Goal: Task Accomplishment & Management: Manage account settings

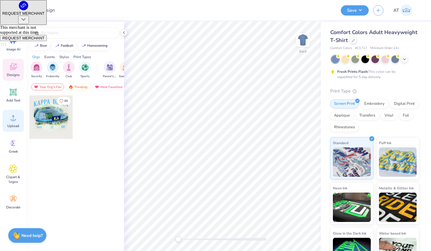
click at [11, 117] on icon at bounding box center [13, 117] width 9 height 9
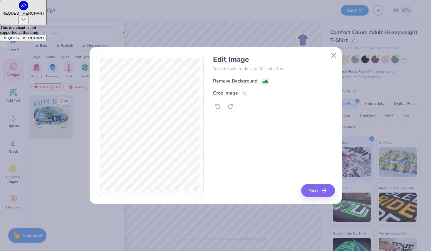
click at [266, 81] on image at bounding box center [265, 81] width 6 height 6
click at [321, 188] on button "Next" at bounding box center [319, 190] width 34 height 13
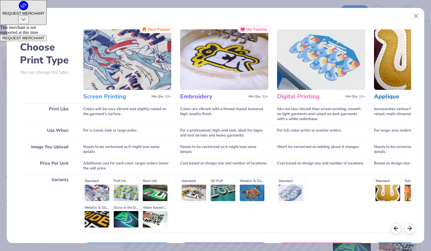
scroll to position [42, 0]
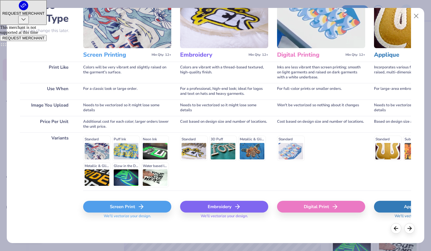
click at [141, 204] on icon at bounding box center [141, 206] width 7 height 7
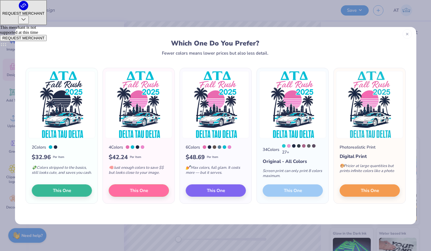
click at [406, 34] on line at bounding box center [407, 34] width 2 height 2
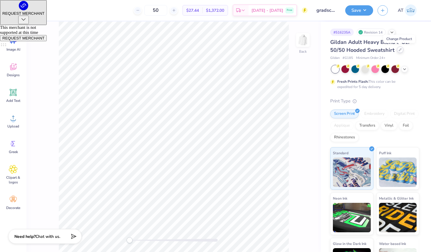
click at [400, 51] on div at bounding box center [400, 49] width 6 height 6
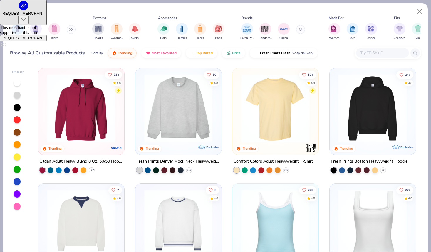
click at [395, 53] on input "text" at bounding box center [382, 52] width 45 height 7
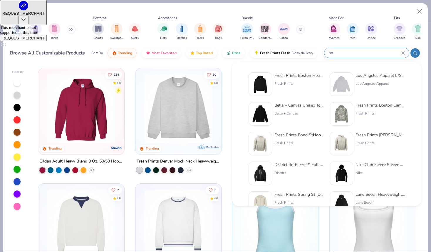
type input "h"
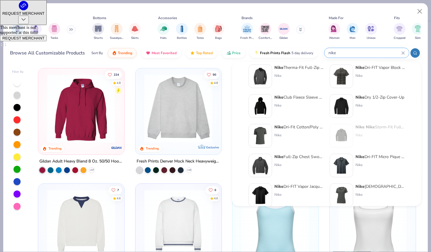
scroll to position [37, 0]
type input "nike"
click at [303, 105] on div "Nike" at bounding box center [298, 105] width 49 height 5
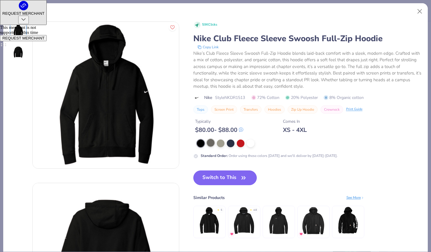
click at [208, 143] on div at bounding box center [211, 143] width 8 height 8
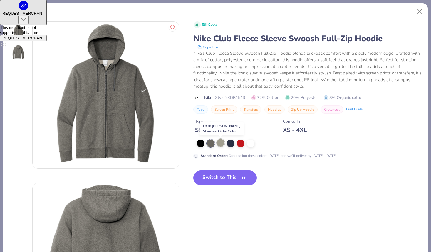
click at [218, 141] on div at bounding box center [221, 143] width 8 height 8
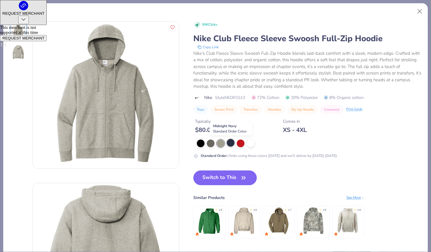
click at [232, 144] on div at bounding box center [231, 143] width 8 height 8
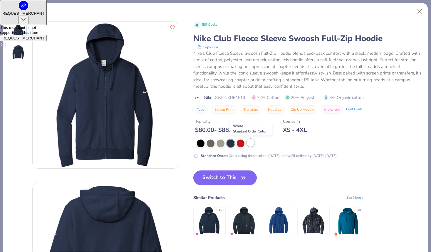
click at [248, 144] on div at bounding box center [251, 143] width 8 height 8
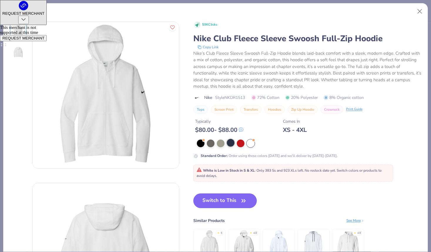
click at [232, 142] on div at bounding box center [231, 143] width 8 height 8
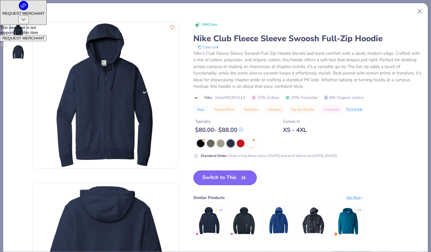
click at [217, 180] on button "Switch to This" at bounding box center [225, 177] width 64 height 15
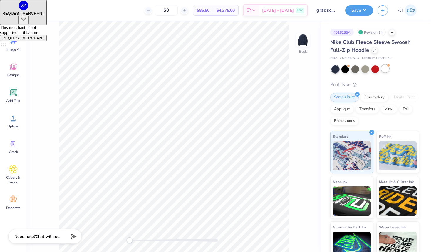
click at [385, 68] on div at bounding box center [385, 69] width 8 height 8
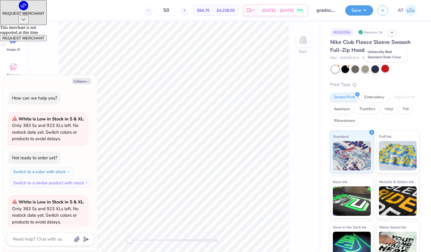
scroll to position [46, 0]
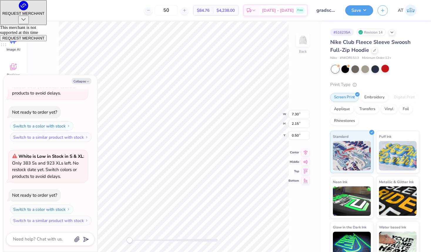
type textarea "x"
type input "4.70"
type input "1.38"
click at [379, 96] on div "Embroidery" at bounding box center [375, 96] width 28 height 9
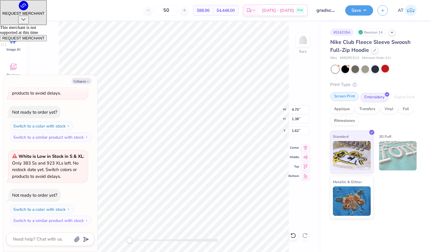
click at [348, 99] on div "Screen Print" at bounding box center [344, 96] width 29 height 9
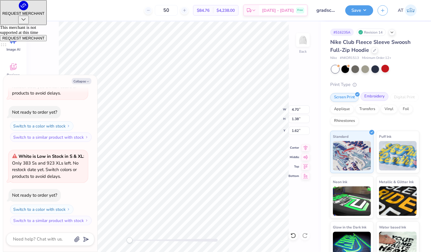
click at [370, 95] on div "Embroidery" at bounding box center [375, 96] width 28 height 9
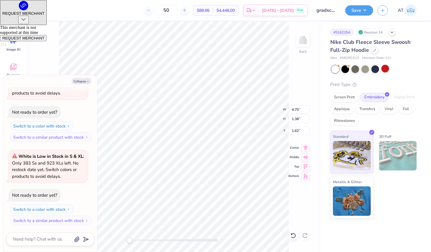
click at [290, 86] on div "Back W 4.70 4.70 " H 1.38 1.38 " Y 1.62 1.62 " Center Middle Top Bottom" at bounding box center [173, 136] width 294 height 230
click at [356, 9] on button "Save" at bounding box center [359, 9] width 28 height 10
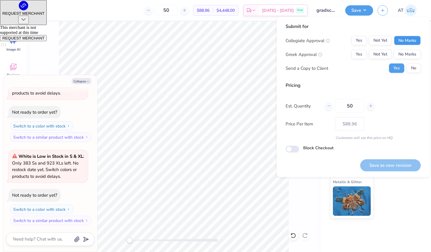
click at [402, 40] on button "No Marks" at bounding box center [407, 40] width 27 height 9
click at [366, 40] on button "Yes" at bounding box center [358, 40] width 15 height 9
click at [403, 53] on button "No Marks" at bounding box center [407, 54] width 27 height 9
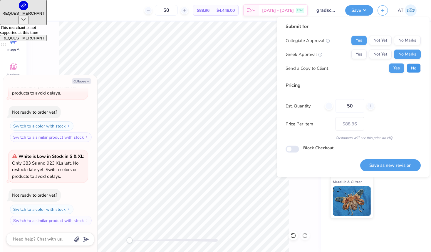
click at [410, 65] on button "No" at bounding box center [414, 67] width 14 height 9
click at [376, 165] on button "Save as new revision" at bounding box center [390, 165] width 61 height 12
type textarea "x"
type input "– –"
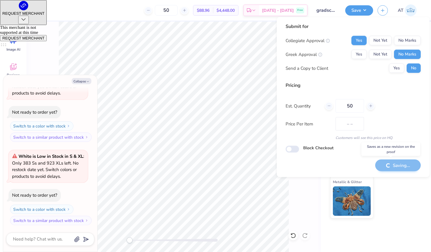
type textarea "x"
type input "$88.96"
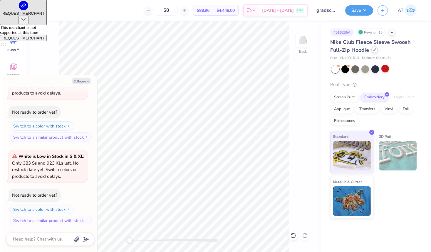
click at [376, 50] on div at bounding box center [374, 49] width 6 height 6
type textarea "x"
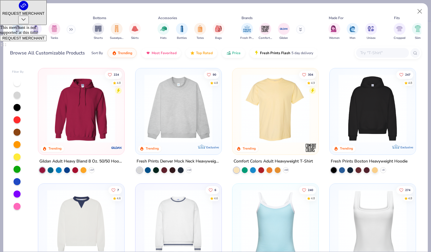
click at [380, 51] on input "text" at bounding box center [382, 52] width 45 height 7
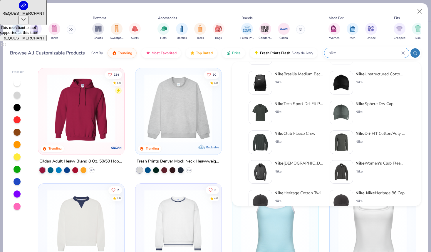
scroll to position [210, 0]
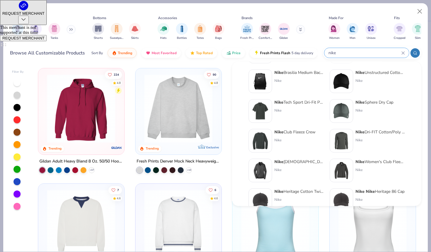
type input "nike"
click at [267, 136] on img at bounding box center [260, 141] width 18 height 18
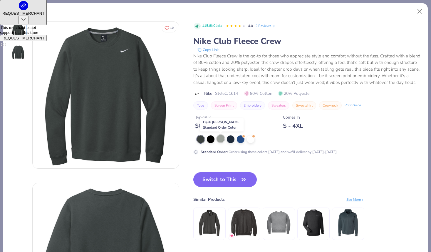
click at [222, 138] on div at bounding box center [221, 139] width 8 height 8
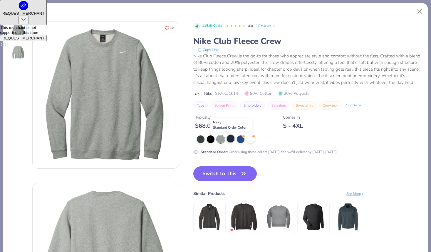
click at [231, 140] on div at bounding box center [231, 139] width 8 height 8
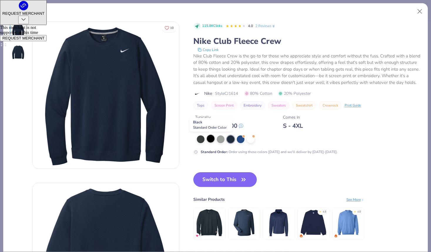
click at [212, 141] on div at bounding box center [211, 139] width 8 height 8
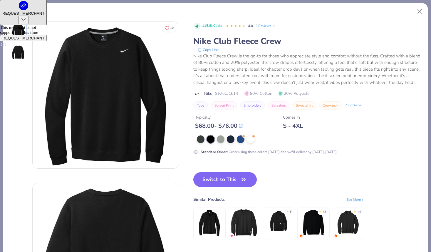
click at [225, 141] on div at bounding box center [309, 139] width 225 height 8
click at [221, 138] on div at bounding box center [221, 139] width 8 height 8
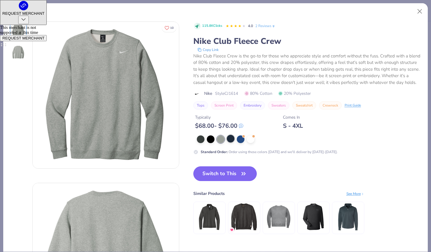
click at [231, 137] on div at bounding box center [231, 139] width 8 height 8
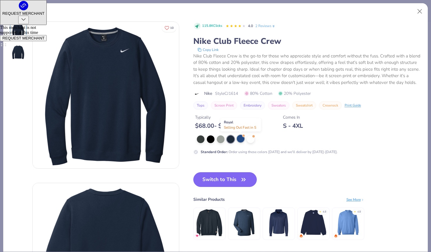
click at [240, 140] on div at bounding box center [241, 139] width 8 height 8
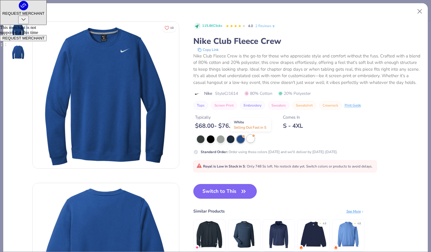
click at [251, 140] on div at bounding box center [251, 139] width 8 height 8
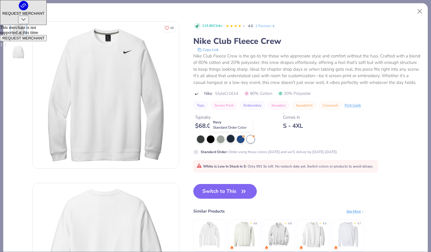
click at [229, 138] on div at bounding box center [231, 139] width 8 height 8
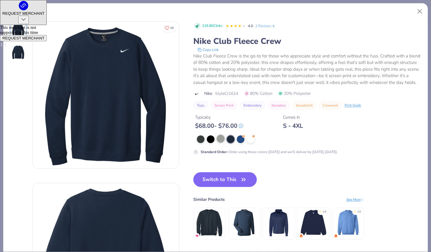
click at [224, 140] on div at bounding box center [221, 139] width 8 height 8
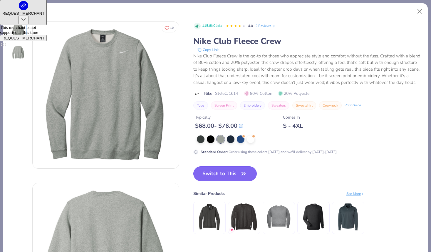
click at [217, 178] on button "Switch to This" at bounding box center [225, 173] width 64 height 15
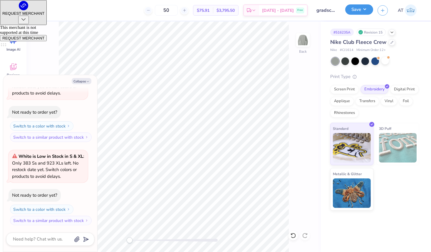
click at [361, 13] on button "Save" at bounding box center [359, 9] width 28 height 10
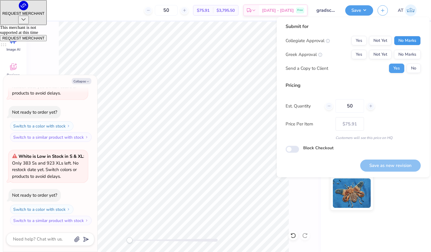
click at [413, 36] on button "No Marks" at bounding box center [407, 40] width 27 height 9
click at [361, 39] on button "Yes" at bounding box center [358, 40] width 15 height 9
click at [407, 58] on button "No Marks" at bounding box center [407, 54] width 27 height 9
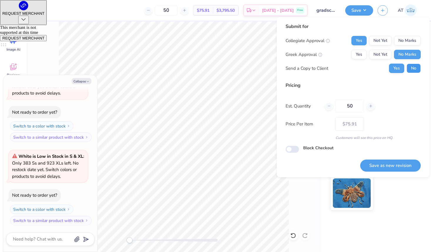
click at [415, 69] on button "No" at bounding box center [414, 67] width 14 height 9
click at [392, 161] on button "Save as new revision" at bounding box center [390, 165] width 61 height 12
type textarea "x"
type input "– –"
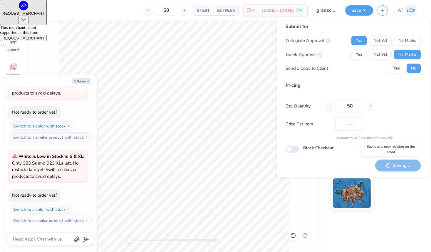
type textarea "x"
type input "$75.91"
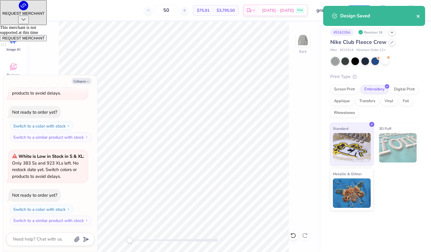
click at [421, 14] on icon "close" at bounding box center [418, 16] width 4 height 5
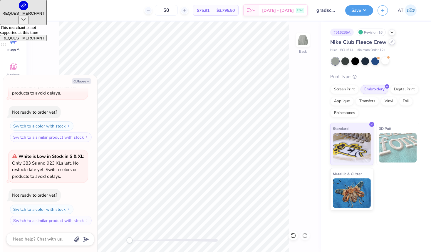
click at [392, 42] on icon at bounding box center [392, 41] width 3 height 3
type textarea "x"
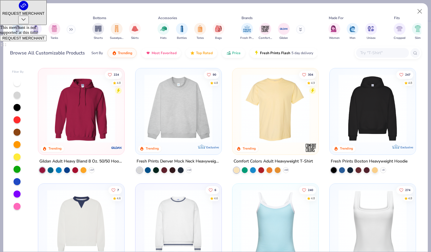
click at [366, 55] on input "text" at bounding box center [382, 52] width 45 height 7
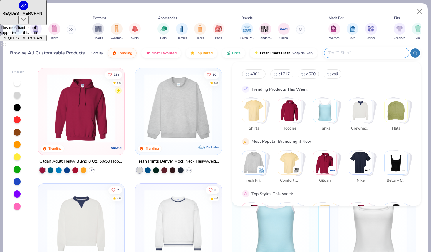
type input "y"
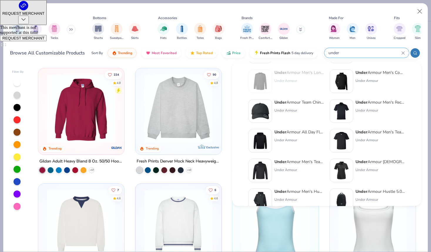
scroll to position [87, 0]
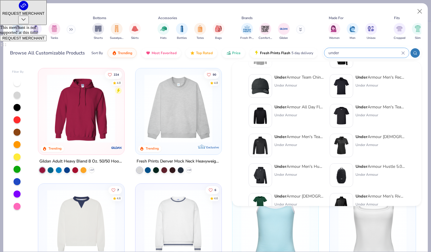
type input "under"
click at [267, 114] on img at bounding box center [260, 116] width 18 height 18
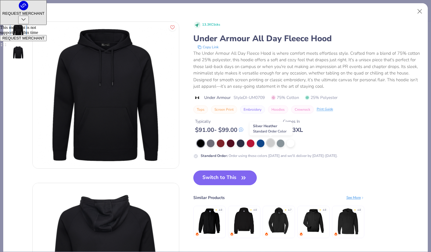
click at [269, 145] on div at bounding box center [271, 143] width 8 height 8
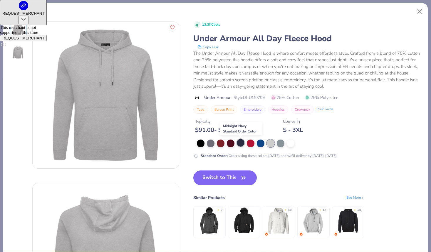
click at [242, 141] on div at bounding box center [241, 143] width 8 height 8
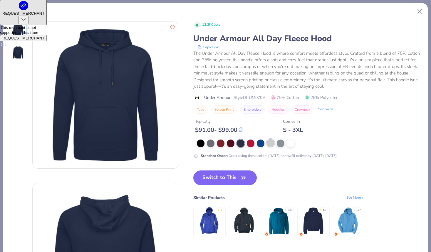
click at [272, 146] on div at bounding box center [271, 143] width 8 height 8
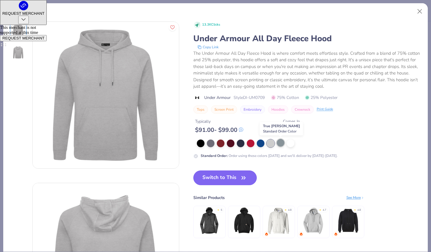
click at [281, 144] on div at bounding box center [281, 143] width 8 height 8
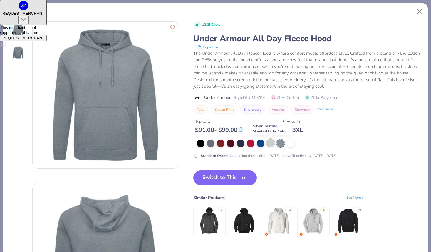
click at [269, 144] on div at bounding box center [271, 143] width 8 height 8
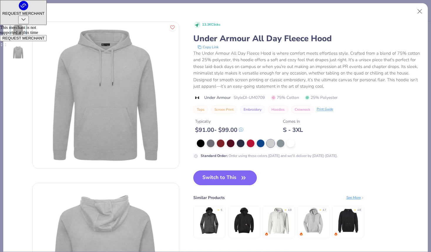
click at [206, 171] on button "Switch to This" at bounding box center [225, 177] width 64 height 15
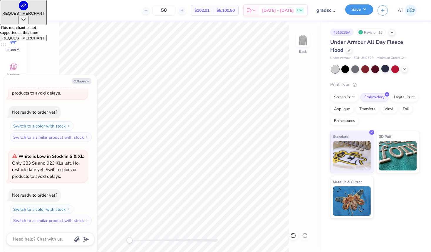
click at [359, 9] on button "Save" at bounding box center [359, 9] width 28 height 10
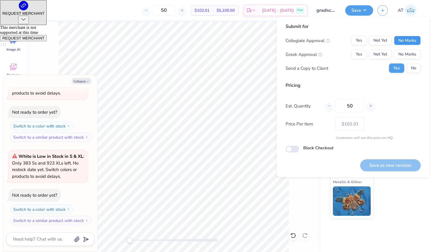
click at [406, 40] on button "No Marks" at bounding box center [407, 40] width 27 height 9
click at [363, 41] on button "Yes" at bounding box center [358, 40] width 15 height 9
click at [397, 52] on button "No Marks" at bounding box center [407, 54] width 27 height 9
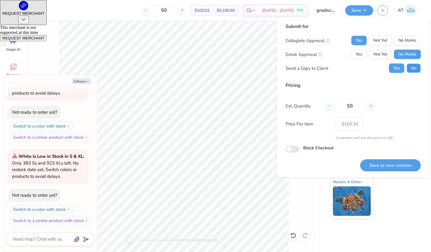
click at [411, 68] on button "No" at bounding box center [414, 67] width 14 height 9
click at [406, 159] on button "Save as new revision" at bounding box center [390, 165] width 61 height 12
type textarea "x"
type input "– –"
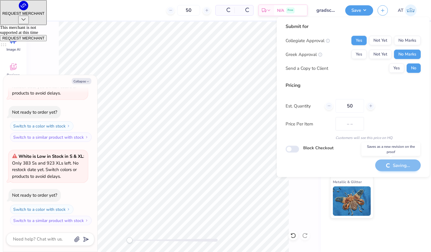
type textarea "x"
type input "$102.01"
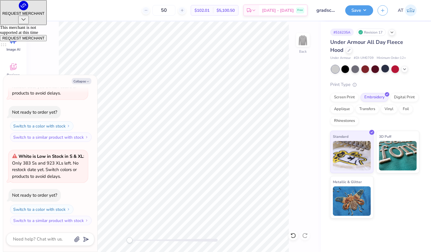
click at [388, 31] on div "# 516235A Revision 17" at bounding box center [374, 32] width 89 height 7
click at [389, 31] on div at bounding box center [392, 32] width 6 height 6
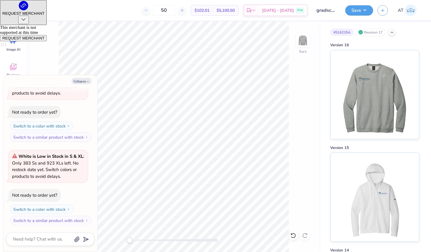
click at [389, 33] on div "# 516235A Revision 17" at bounding box center [374, 32] width 89 height 7
click at [390, 33] on icon at bounding box center [392, 31] width 5 height 5
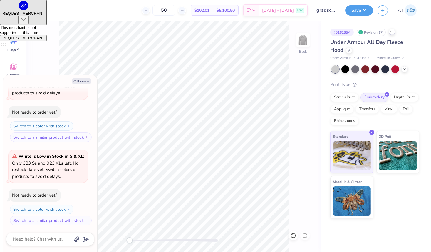
click at [352, 52] on div "Under Armour All Day Fleece Hood" at bounding box center [374, 46] width 89 height 16
click at [348, 50] on icon at bounding box center [349, 49] width 3 height 3
type textarea "x"
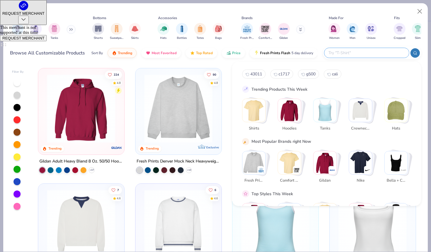
click at [371, 56] on input "text" at bounding box center [366, 52] width 77 height 7
type input "under a"
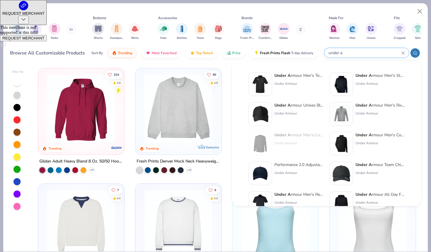
drag, startPoint x: 365, startPoint y: 52, endPoint x: 325, endPoint y: 51, distance: 40.0
click at [325, 52] on div "under a" at bounding box center [366, 53] width 85 height 10
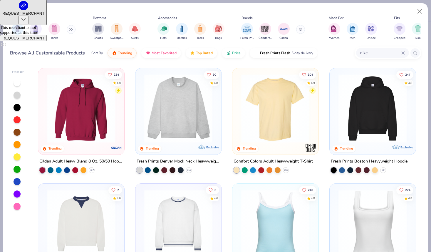
type input "nike"
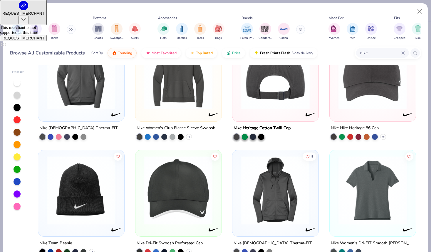
scroll to position [597, 0]
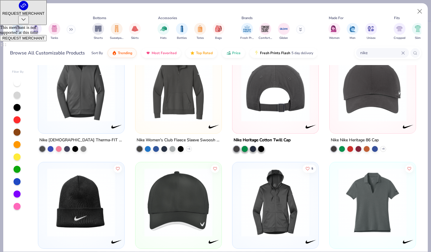
click at [179, 103] on img at bounding box center [178, 87] width 74 height 68
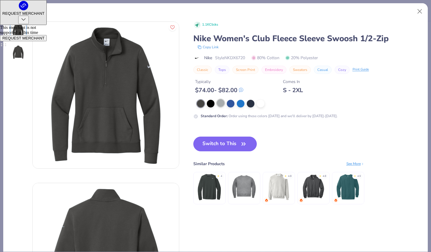
click at [222, 102] on div at bounding box center [221, 103] width 8 height 8
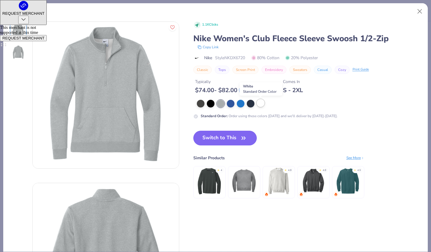
click at [258, 105] on div at bounding box center [261, 103] width 8 height 8
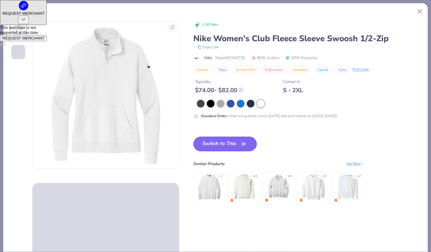
click at [217, 147] on button "Switch to This" at bounding box center [225, 143] width 64 height 15
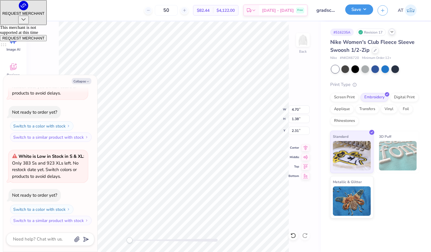
click at [363, 10] on button "Save" at bounding box center [359, 9] width 28 height 10
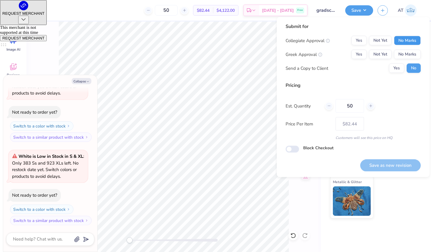
click at [407, 38] on button "No Marks" at bounding box center [407, 40] width 27 height 9
click at [359, 39] on button "Yes" at bounding box center [358, 40] width 15 height 9
click at [393, 52] on div "Yes Not Yet No Marks" at bounding box center [385, 54] width 69 height 9
click at [401, 53] on button "No Marks" at bounding box center [407, 54] width 27 height 9
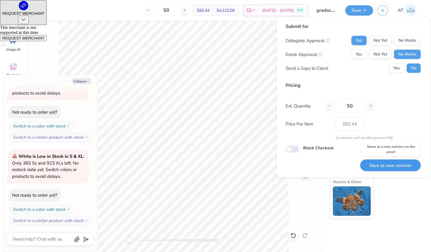
click at [391, 168] on button "Save as new revision" at bounding box center [390, 165] width 61 height 12
type textarea "x"
type input "– –"
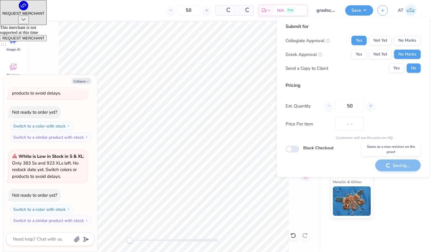
type textarea "x"
type input "$82.44"
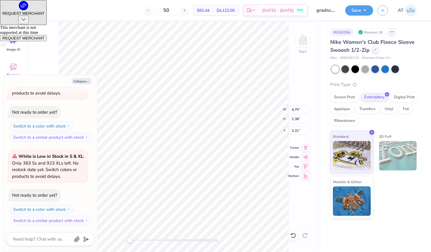
click at [377, 51] on div at bounding box center [375, 49] width 6 height 6
type textarea "x"
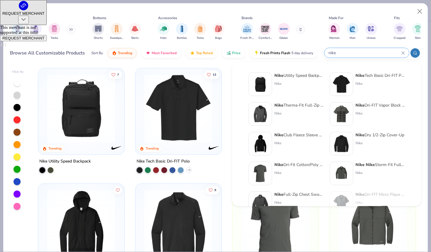
drag, startPoint x: 389, startPoint y: 55, endPoint x: 326, endPoint y: 51, distance: 63.6
click at [326, 51] on div "nike" at bounding box center [366, 53] width 85 height 10
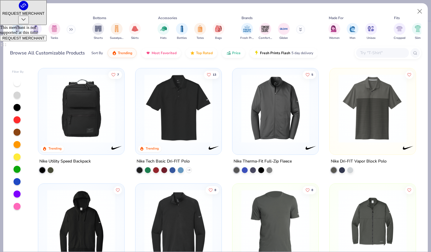
click at [158, 114] on img at bounding box center [178, 108] width 74 height 68
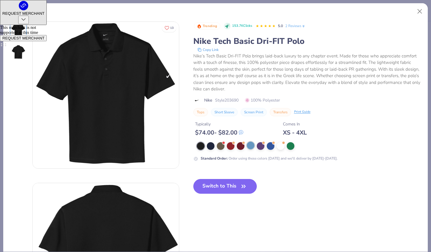
click at [253, 144] on div at bounding box center [251, 145] width 8 height 8
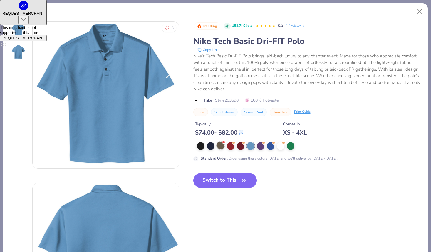
click at [220, 149] on div at bounding box center [221, 145] width 8 height 8
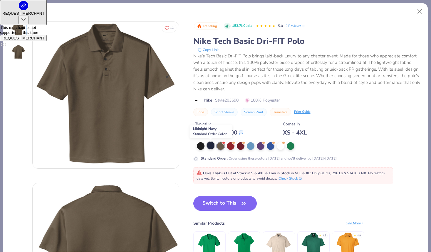
click at [209, 144] on div at bounding box center [211, 145] width 8 height 8
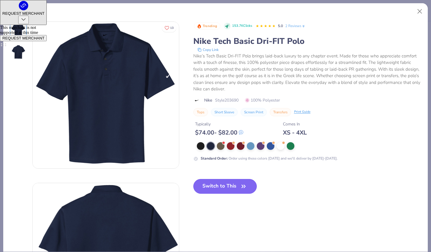
click at [228, 185] on button "Switch to This" at bounding box center [225, 186] width 64 height 15
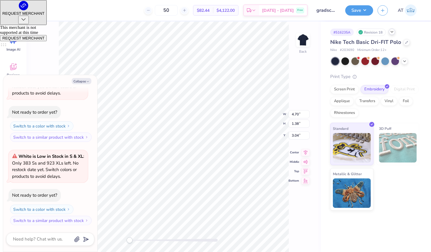
click at [14, 11] on div at bounding box center [16, 10] width 8 height 8
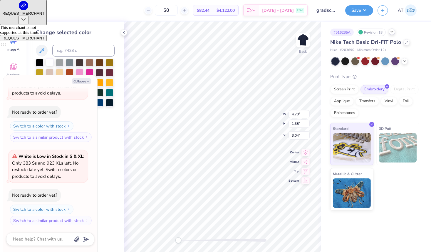
click at [52, 61] on div at bounding box center [50, 62] width 8 height 8
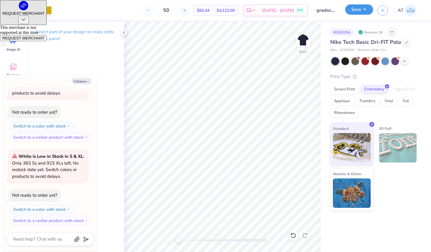
click at [359, 11] on button "Save" at bounding box center [359, 9] width 28 height 10
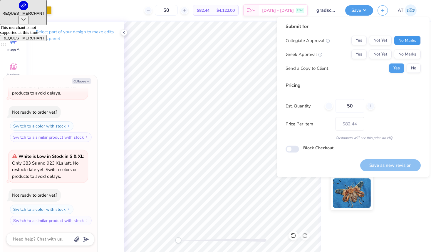
click at [404, 40] on button "No Marks" at bounding box center [407, 40] width 27 height 9
click at [355, 42] on button "Yes" at bounding box center [358, 40] width 15 height 9
click at [420, 49] on div "Collegiate Approval Yes Not Yet No Marks Greek Approval Yes Not Yet No Marks Se…" at bounding box center [353, 54] width 135 height 37
click at [410, 57] on button "No Marks" at bounding box center [407, 54] width 27 height 9
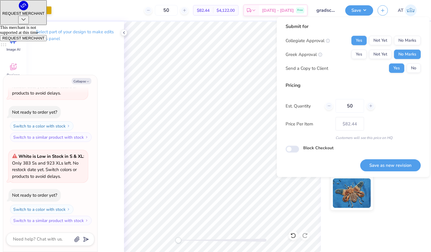
click at [413, 77] on div "Submit for Collegiate Approval Yes Not Yet No Marks Greek Approval Yes Not Yet …" at bounding box center [353, 88] width 135 height 130
click at [413, 61] on div "Collegiate Approval Yes Not Yet No Marks Greek Approval Yes Not Yet No Marks Se…" at bounding box center [353, 54] width 135 height 37
click at [413, 66] on button "No" at bounding box center [414, 67] width 14 height 9
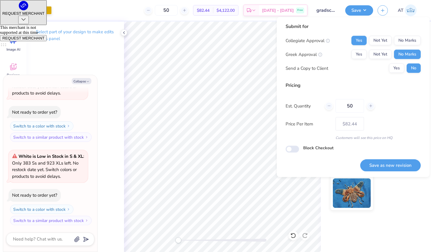
click at [400, 83] on div "Pricing" at bounding box center [353, 85] width 135 height 7
click at [389, 170] on button "Save as new revision" at bounding box center [390, 165] width 61 height 12
type textarea "x"
type input "– –"
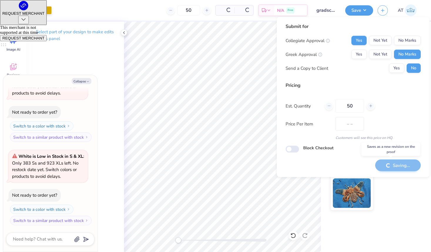
type textarea "x"
type input "$82.44"
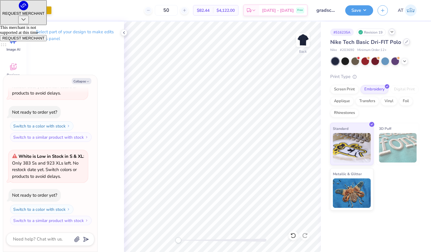
click at [404, 45] on div at bounding box center [406, 41] width 6 height 6
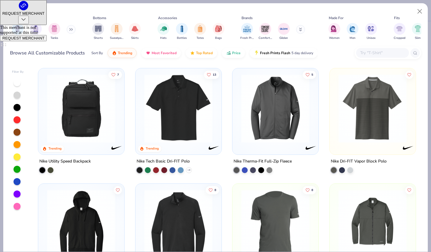
click at [376, 52] on input "text" at bounding box center [382, 52] width 45 height 7
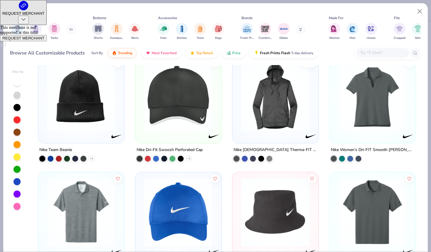
scroll to position [693, 0]
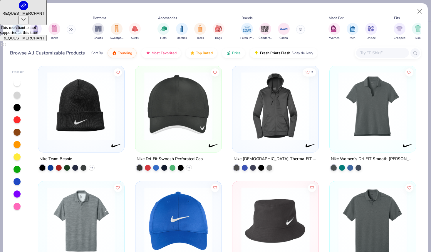
click at [366, 109] on img at bounding box center [373, 106] width 74 height 68
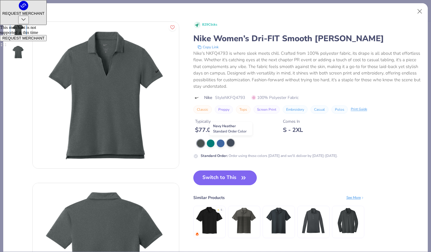
click at [233, 143] on div at bounding box center [231, 143] width 8 height 8
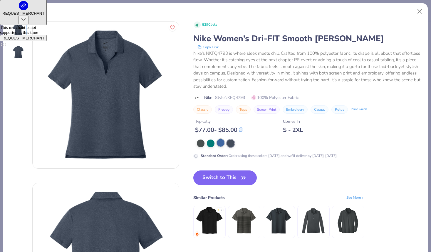
click at [222, 143] on div at bounding box center [221, 143] width 8 height 8
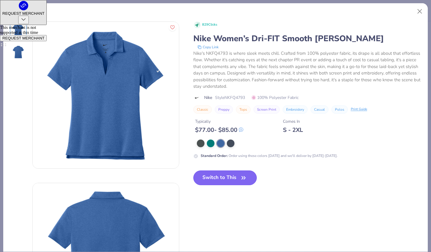
click at [213, 174] on button "Switch to This" at bounding box center [225, 177] width 64 height 15
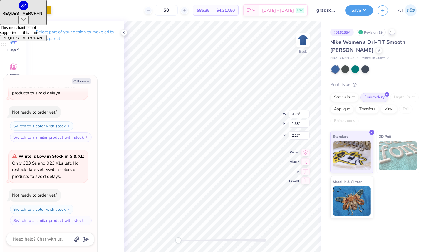
click at [19, 9] on div at bounding box center [16, 10] width 8 height 8
type textarea "x"
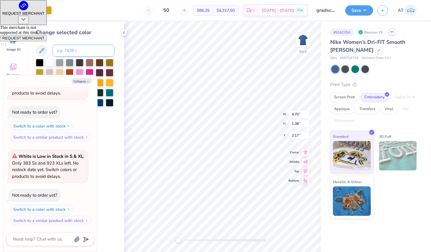
click at [66, 47] on input at bounding box center [83, 51] width 62 height 12
type input "541"
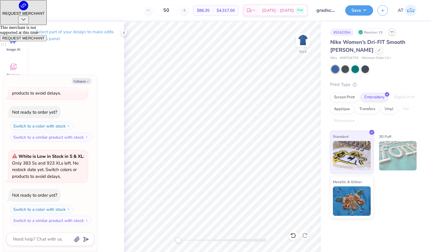
click at [362, 1] on div "Save AT" at bounding box center [388, 10] width 86 height 21
click at [362, 9] on button "Save" at bounding box center [359, 9] width 28 height 10
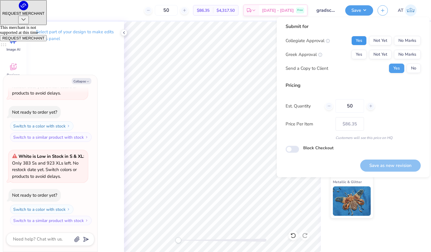
click at [354, 40] on button "Yes" at bounding box center [358, 40] width 15 height 9
click at [402, 50] on button "No Marks" at bounding box center [407, 54] width 27 height 9
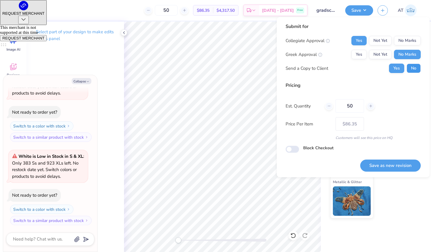
click at [411, 65] on button "No" at bounding box center [414, 67] width 14 height 9
click at [398, 167] on button "Save as new revision" at bounding box center [390, 165] width 61 height 12
type textarea "x"
type input "– –"
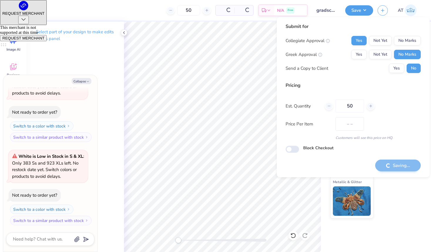
type textarea "x"
type input "$86.35"
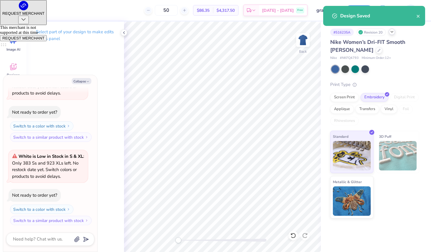
click at [409, 22] on div "Design Saved" at bounding box center [374, 16] width 102 height 20
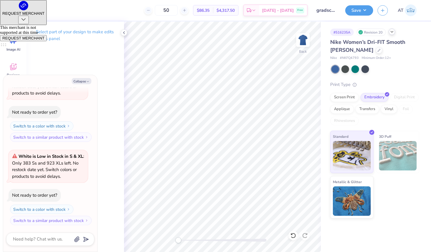
click at [395, 31] on div at bounding box center [392, 32] width 6 height 6
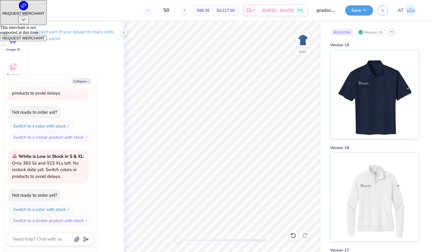
click at [392, 32] on icon at bounding box center [392, 31] width 5 height 5
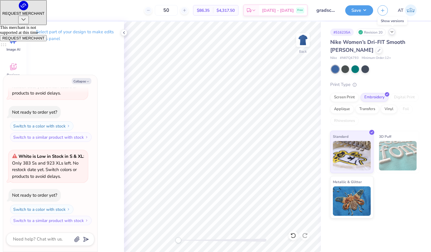
click at [394, 32] on icon at bounding box center [392, 31] width 5 height 5
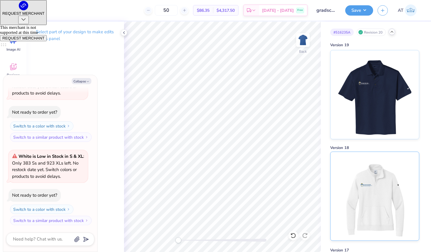
click at [367, 222] on img at bounding box center [374, 196] width 73 height 88
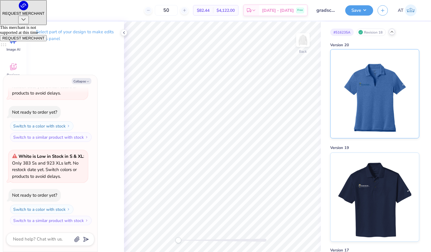
click at [380, 125] on img at bounding box center [374, 93] width 73 height 88
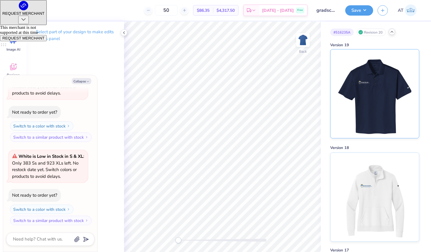
click at [363, 109] on img at bounding box center [374, 93] width 73 height 88
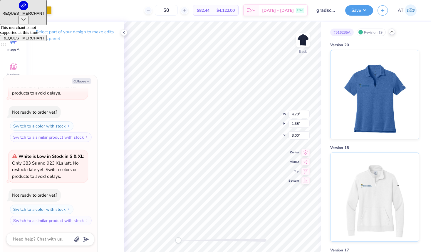
click at [25, 10] on div at bounding box center [26, 10] width 8 height 8
type textarea "x"
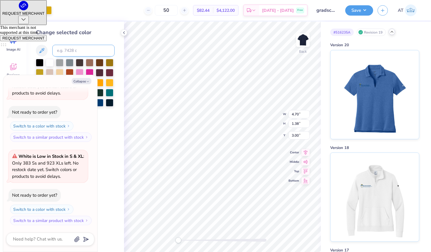
click at [81, 51] on input at bounding box center [83, 51] width 62 height 12
type input "white"
click at [50, 61] on div at bounding box center [50, 62] width 8 height 8
type textarea "x"
click at [22, 9] on div at bounding box center [26, 10] width 8 height 8
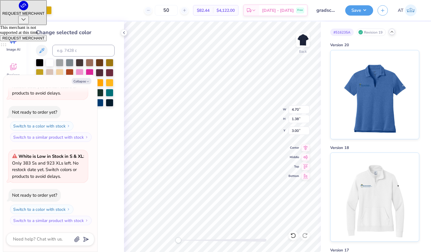
click at [65, 39] on div "Change selected color" at bounding box center [75, 73] width 79 height 88
click at [52, 66] on div at bounding box center [75, 88] width 79 height 58
click at [391, 35] on div at bounding box center [392, 32] width 6 height 6
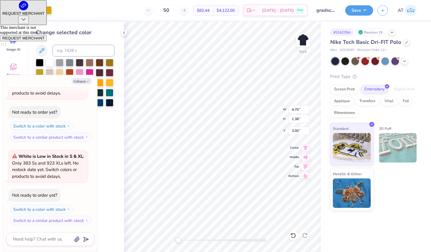
click at [408, 44] on div "Nike Tech Basic Dri-FIT Polo" at bounding box center [374, 42] width 89 height 8
click at [407, 43] on div at bounding box center [406, 41] width 6 height 6
type textarea "x"
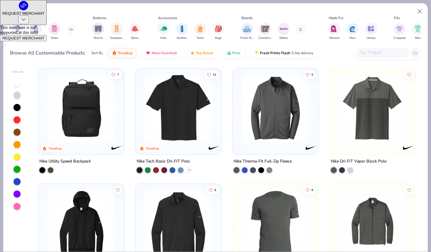
click at [373, 53] on input "text" at bounding box center [382, 52] width 45 height 7
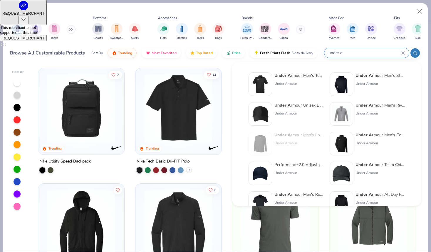
type input "under a"
click at [304, 83] on div "Under Armour" at bounding box center [298, 83] width 49 height 5
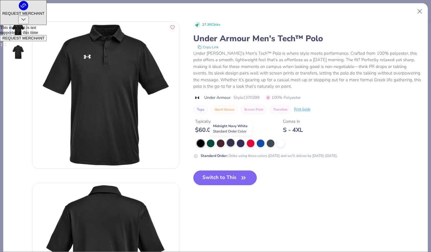
click at [230, 143] on div at bounding box center [231, 143] width 8 height 8
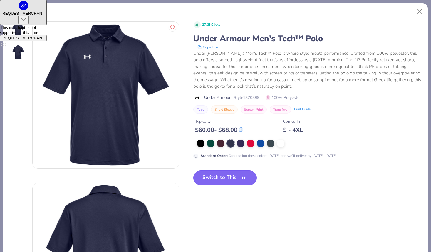
click at [220, 182] on button "Switch to This" at bounding box center [225, 177] width 64 height 15
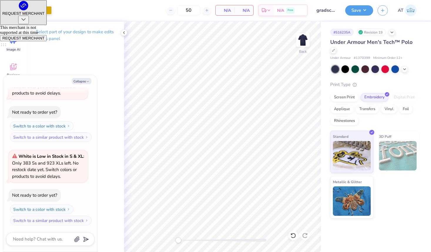
click at [26, 10] on div at bounding box center [26, 10] width 8 height 8
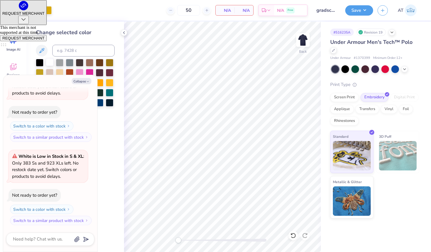
click at [50, 61] on div at bounding box center [50, 62] width 8 height 8
click at [363, 15] on div "Save" at bounding box center [359, 10] width 28 height 10
click at [367, 6] on button "Save" at bounding box center [359, 9] width 28 height 10
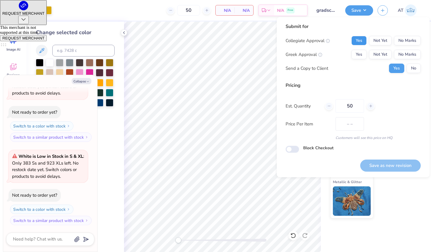
click at [357, 42] on button "Yes" at bounding box center [358, 40] width 15 height 9
click at [411, 53] on button "No Marks" at bounding box center [407, 54] width 27 height 9
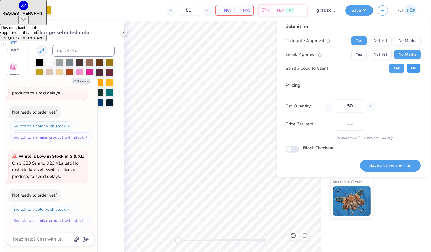
click at [412, 67] on button "No" at bounding box center [414, 67] width 14 height 9
click at [398, 163] on button "Save as new revision" at bounding box center [390, 165] width 61 height 12
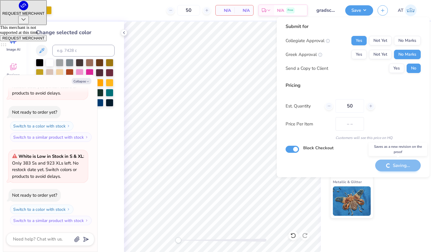
type textarea "x"
checkbox input "true"
type textarea "x"
type input "$NaN"
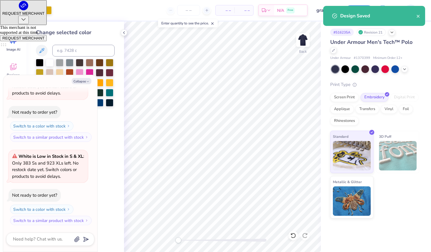
type textarea "x"
type input "0"
click at [421, 14] on icon "close" at bounding box center [418, 16] width 4 height 5
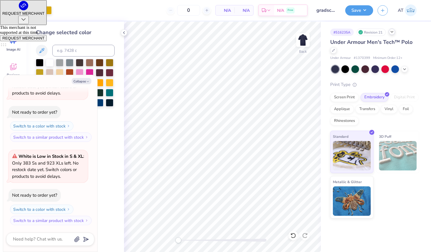
click at [392, 34] on div at bounding box center [392, 32] width 6 height 6
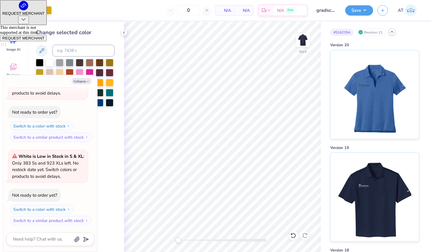
click at [394, 32] on icon at bounding box center [392, 31] width 5 height 5
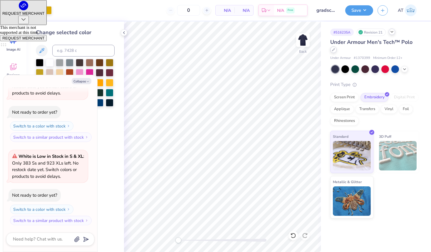
click at [334, 51] on icon at bounding box center [333, 49] width 3 height 3
type textarea "x"
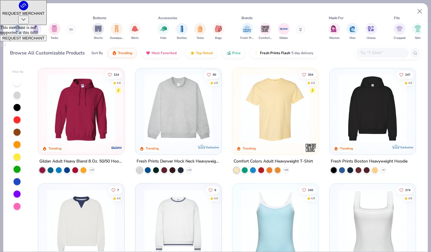
click at [387, 53] on input "text" at bounding box center [382, 52] width 45 height 7
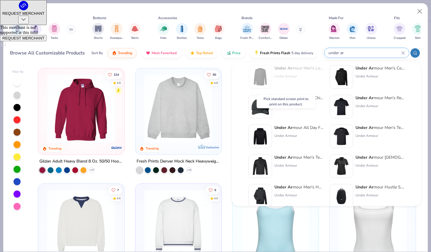
scroll to position [67, 0]
type input "under ar"
click at [371, 166] on div "Under Armour" at bounding box center [380, 165] width 49 height 5
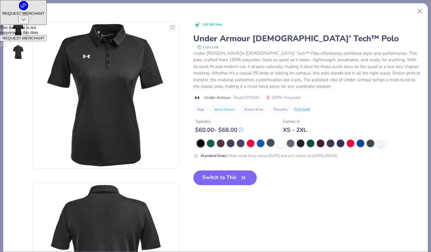
click at [274, 142] on div at bounding box center [271, 143] width 8 height 8
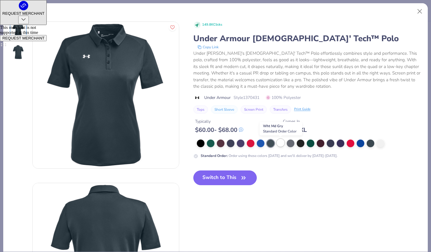
click at [281, 145] on div at bounding box center [281, 143] width 8 height 8
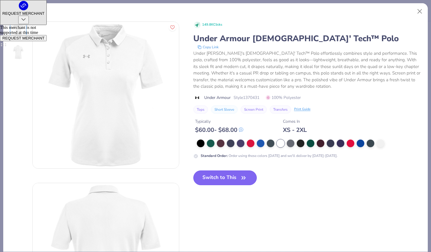
click at [230, 176] on button "Switch to This" at bounding box center [225, 177] width 64 height 15
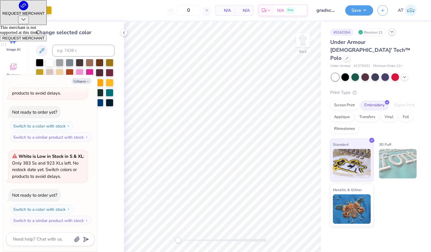
click at [14, 9] on div at bounding box center [16, 10] width 8 height 8
type textarea "x"
click at [77, 51] on input at bounding box center [83, 51] width 62 height 12
type input "541"
type textarea "x"
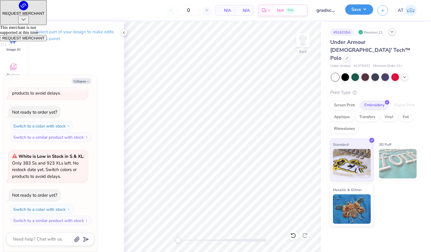
click at [356, 10] on button "Save" at bounding box center [359, 9] width 28 height 10
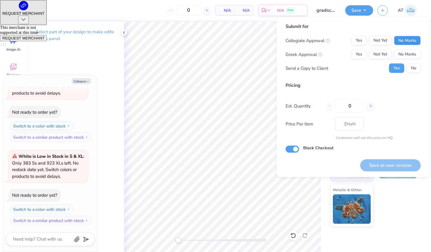
click at [411, 38] on button "No Marks" at bounding box center [407, 40] width 27 height 9
click at [363, 38] on button "Yes" at bounding box center [358, 40] width 15 height 9
click at [411, 51] on button "No Marks" at bounding box center [407, 54] width 27 height 9
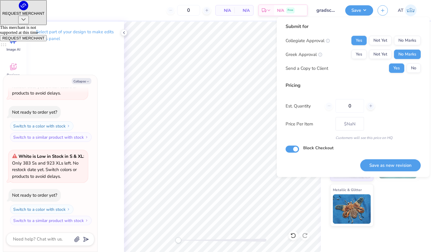
click at [413, 75] on div "Submit for Collegiate Approval Yes Not Yet No Marks Greek Approval Yes Not Yet …" at bounding box center [353, 50] width 135 height 54
click at [413, 71] on button "No" at bounding box center [414, 67] width 14 height 9
click at [407, 165] on button "Save as new revision" at bounding box center [390, 165] width 61 height 12
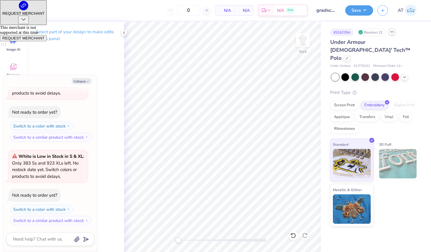
click at [394, 32] on icon at bounding box center [392, 31] width 5 height 5
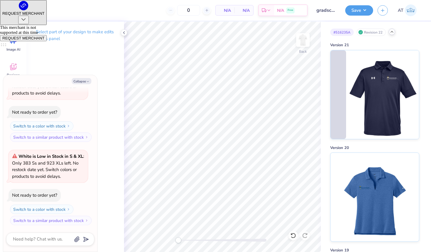
click at [395, 31] on div at bounding box center [392, 32] width 6 height 6
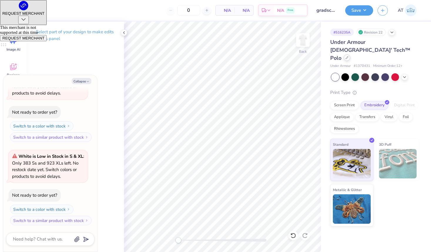
click at [346, 56] on icon at bounding box center [347, 57] width 2 height 2
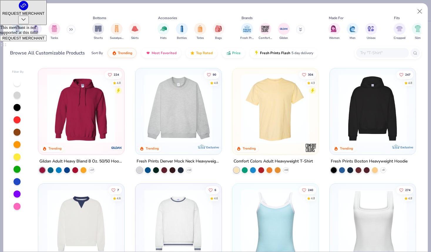
type textarea "x"
